Goal: Contribute content

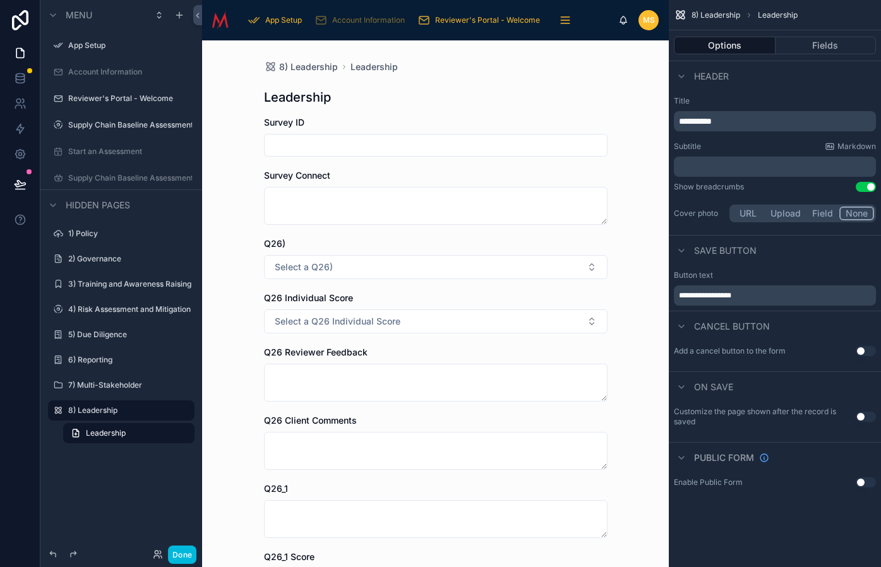
click at [734, 46] on button "Options" at bounding box center [724, 46] width 102 height 18
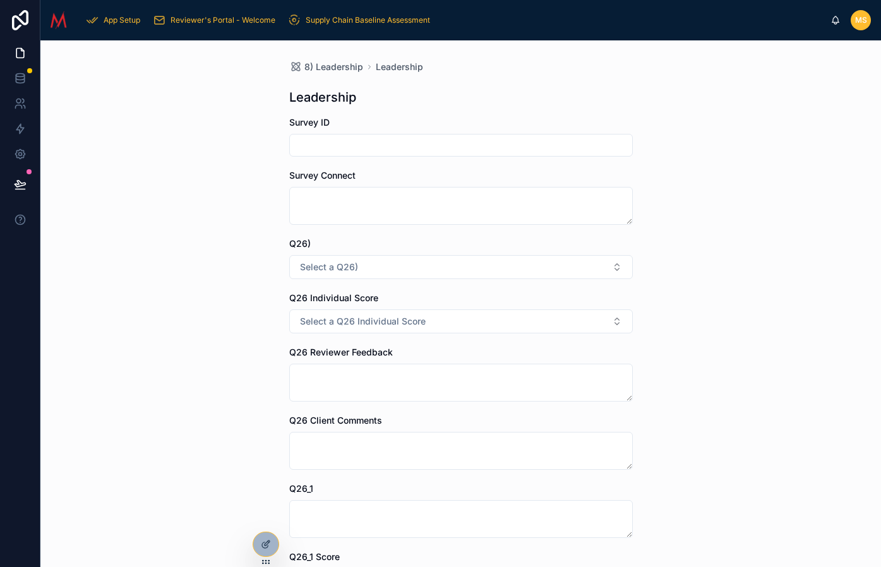
click at [266, 539] on icon at bounding box center [266, 544] width 10 height 10
click at [264, 539] on icon at bounding box center [266, 544] width 10 height 10
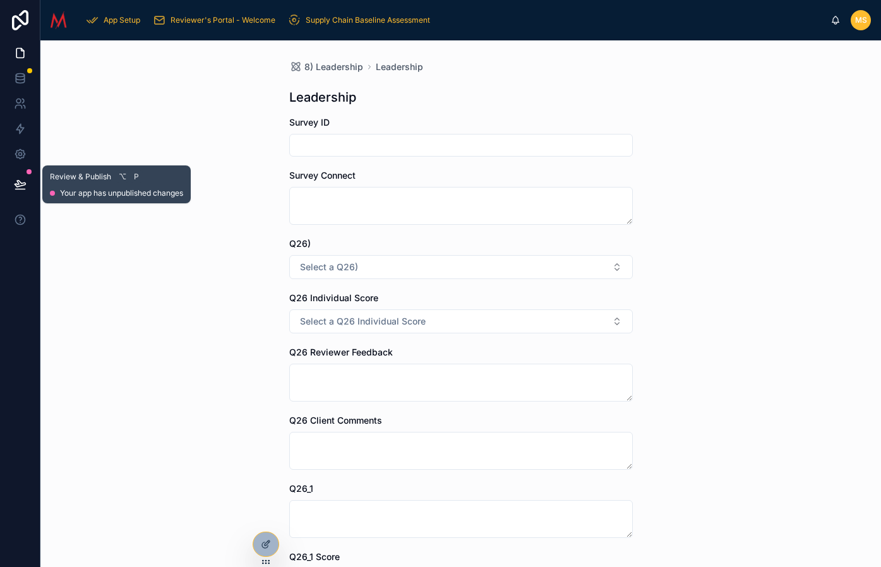
click at [23, 184] on icon at bounding box center [20, 184] width 13 height 13
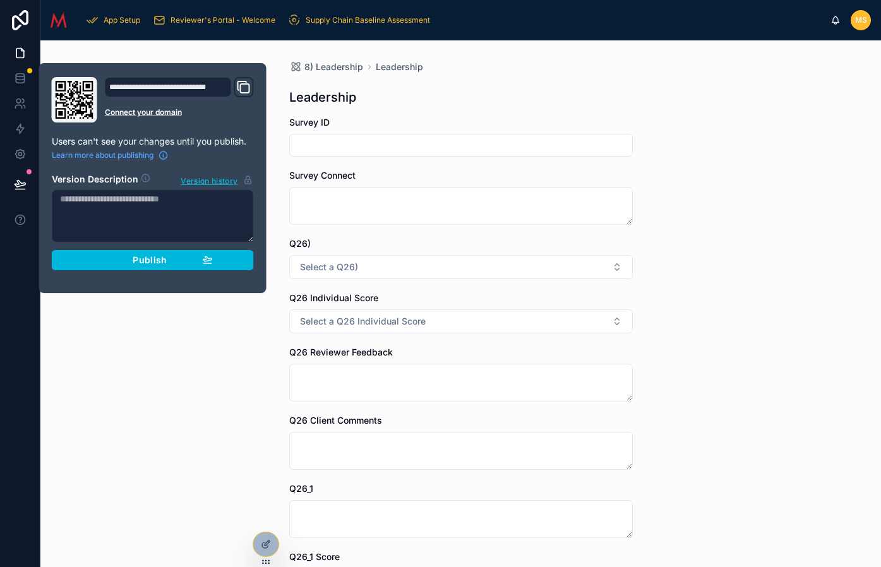
click at [148, 261] on span "Publish" at bounding box center [150, 259] width 34 height 11
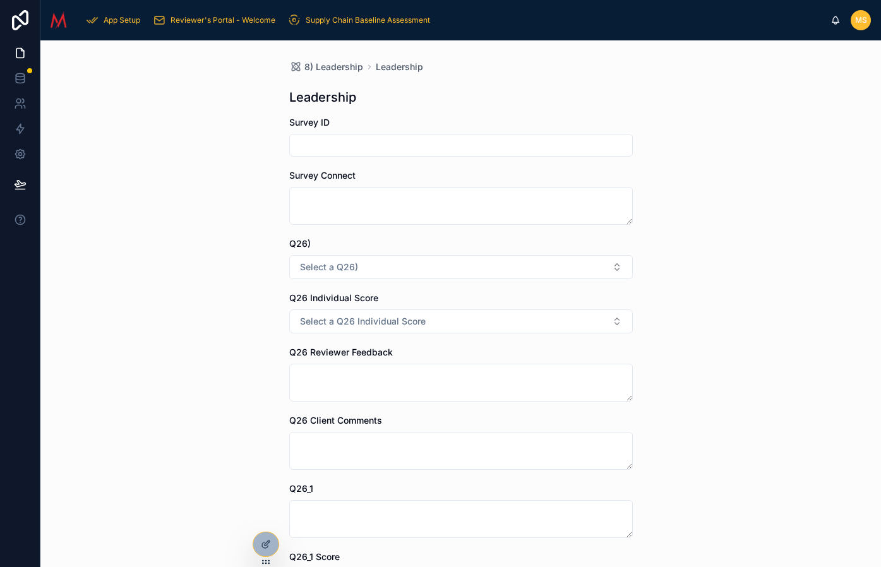
click at [112, 340] on div "8) Leadership Leadership Leadership Survey ID Survey Connect Q26) Select a Q26)…" at bounding box center [460, 303] width 840 height 526
click at [21, 49] on icon at bounding box center [20, 53] width 8 height 9
click at [0, 0] on icon at bounding box center [0, 0] width 0 height 0
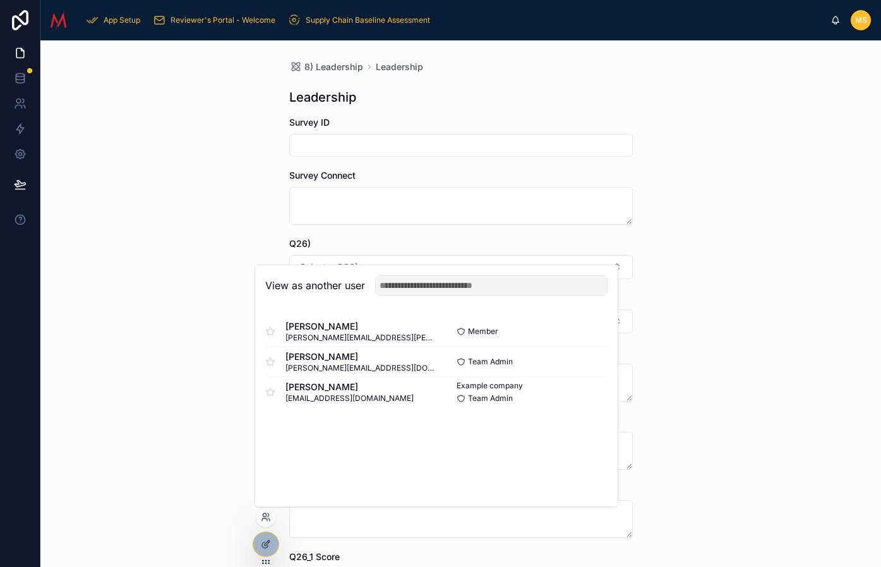
click at [0, 0] on button "Select" at bounding box center [0, 0] width 0 height 0
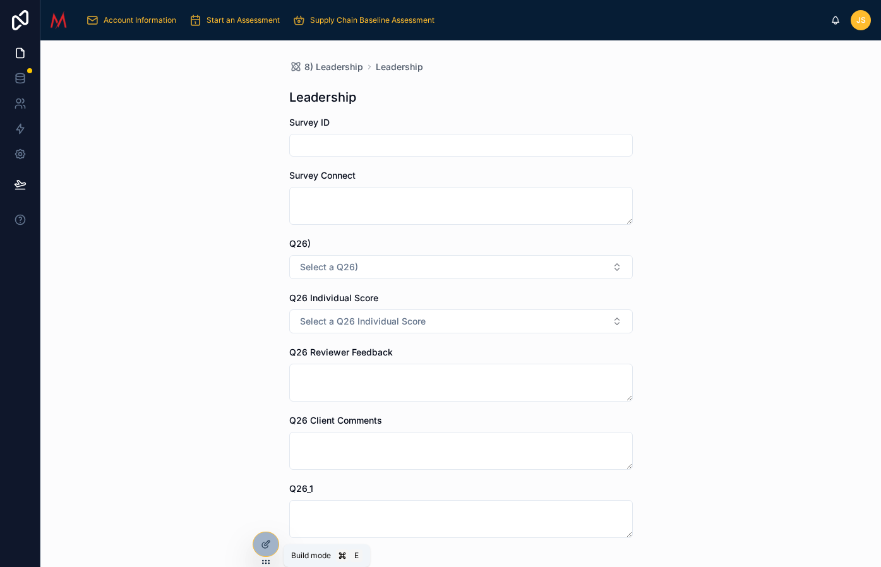
click at [266, 545] on icon at bounding box center [266, 544] width 10 height 10
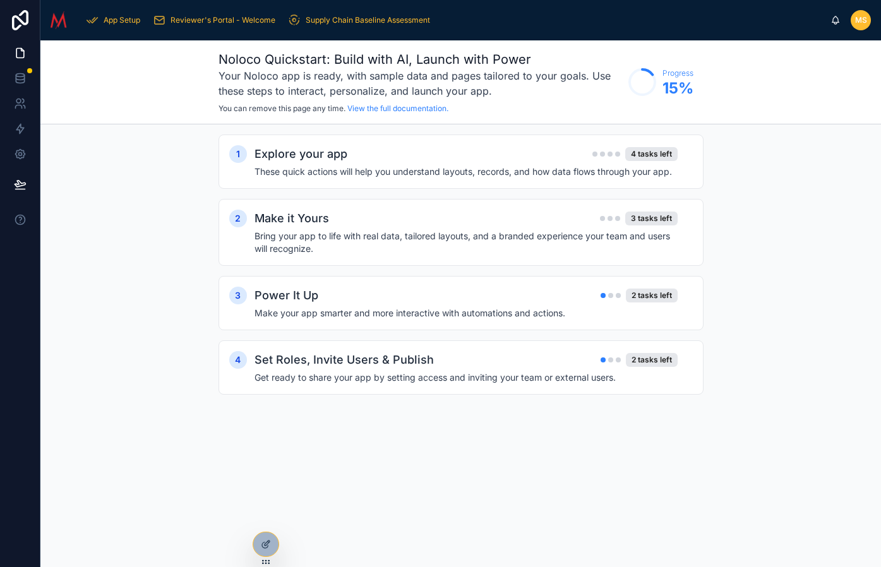
click at [267, 541] on icon at bounding box center [266, 544] width 10 height 10
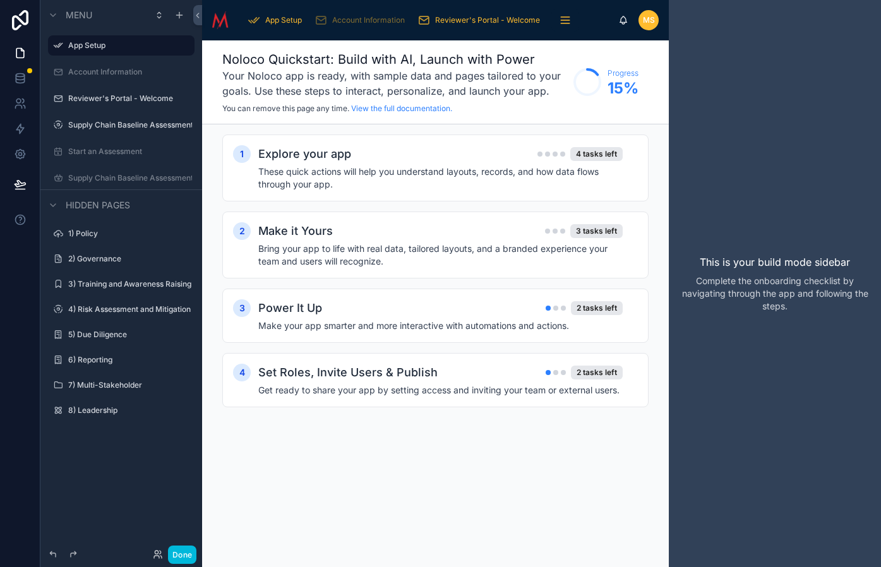
click at [114, 413] on label "8) Leadership" at bounding box center [127, 410] width 119 height 10
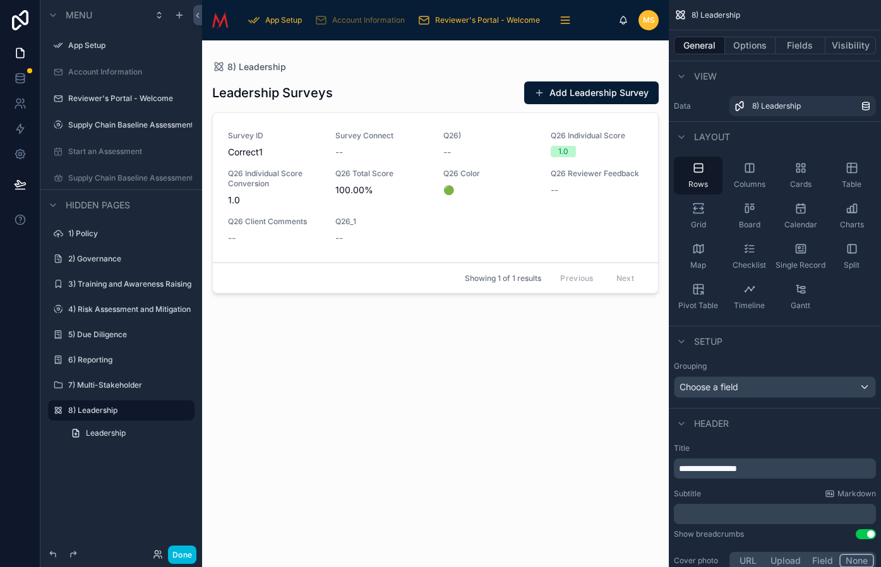
click at [108, 436] on span "Leadership" at bounding box center [106, 433] width 40 height 10
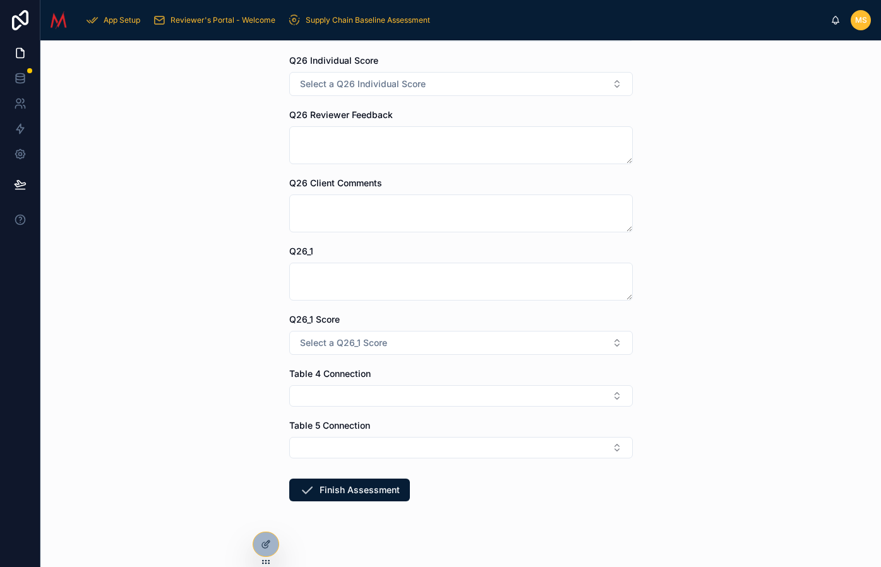
scroll to position [252, 0]
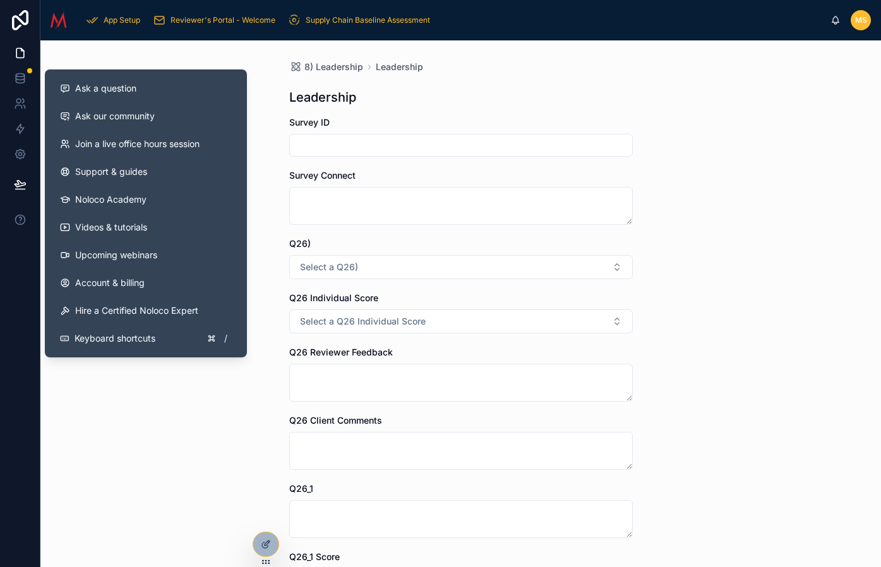
click at [122, 85] on span "Ask a question" at bounding box center [105, 88] width 61 height 13
